Goal: Transaction & Acquisition: Purchase product/service

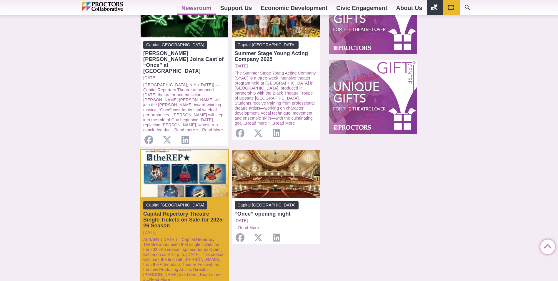
scroll to position [500, 0]
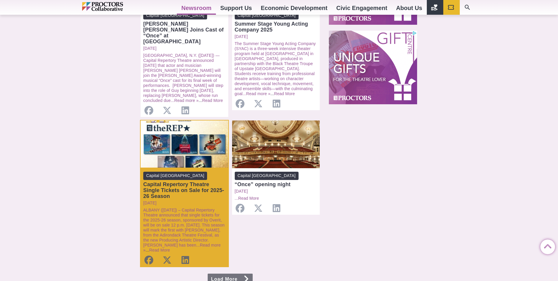
click at [192, 181] on div "Capital Repertory Theatre Single Tickets on Sale for 2025-26 Season" at bounding box center [184, 190] width 82 height 18
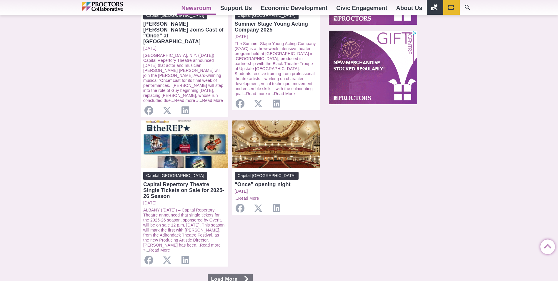
scroll to position [530, 0]
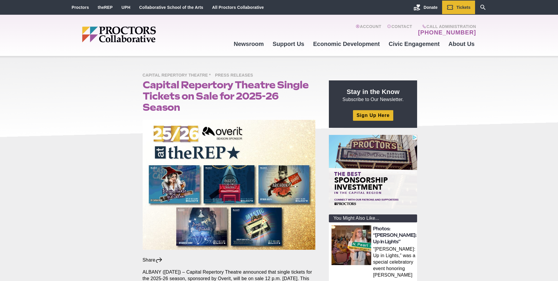
click at [129, 35] on img "Main site navigation and header" at bounding box center [141, 34] width 119 height 16
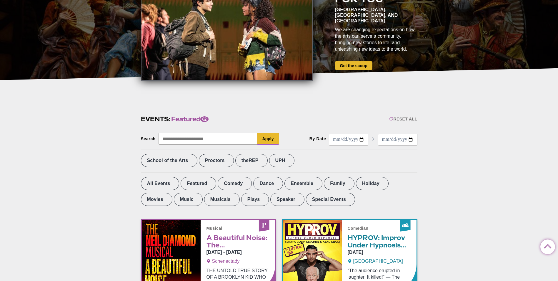
scroll to position [118, 0]
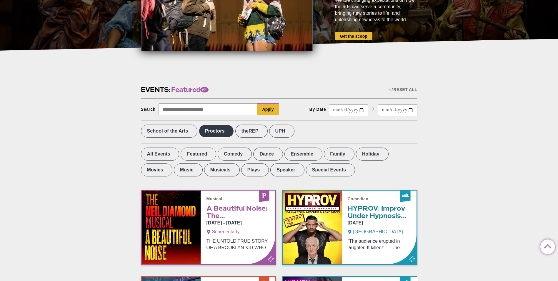
click at [222, 130] on label "Proctors" at bounding box center [216, 130] width 35 height 13
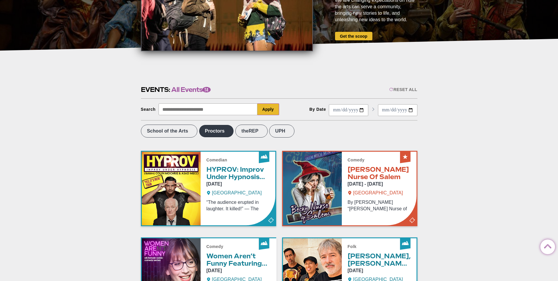
click at [216, 132] on label "Proctors" at bounding box center [216, 130] width 35 height 13
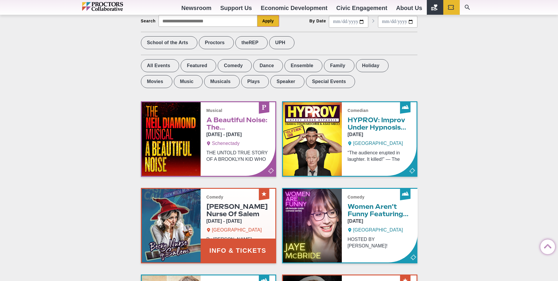
scroll to position [235, 0]
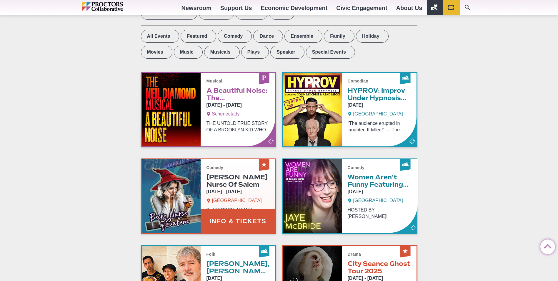
click at [176, 177] on link "Info & Tickets" at bounding box center [209, 196] width 134 height 74
